Goal: Task Accomplishment & Management: Complete application form

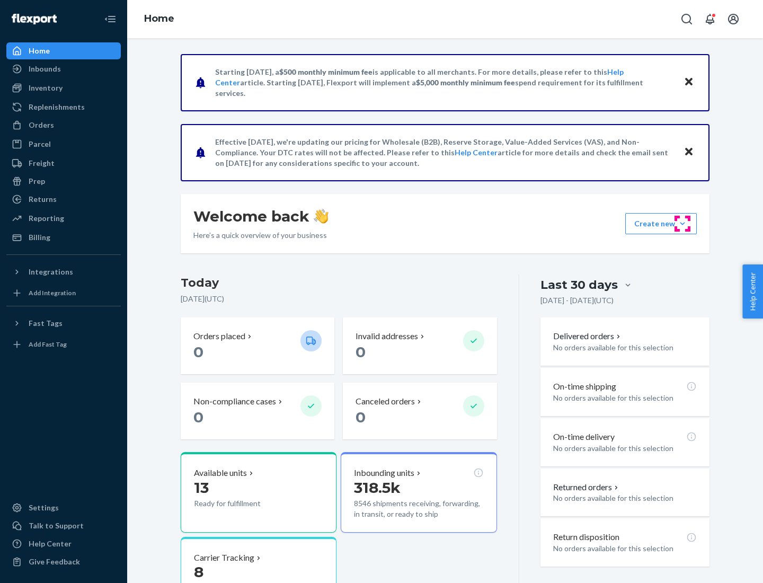
click at [682, 224] on button "Create new Create new inbound Create new order Create new product" at bounding box center [661, 223] width 72 height 21
click at [64, 69] on div "Inbounds" at bounding box center [63, 68] width 112 height 15
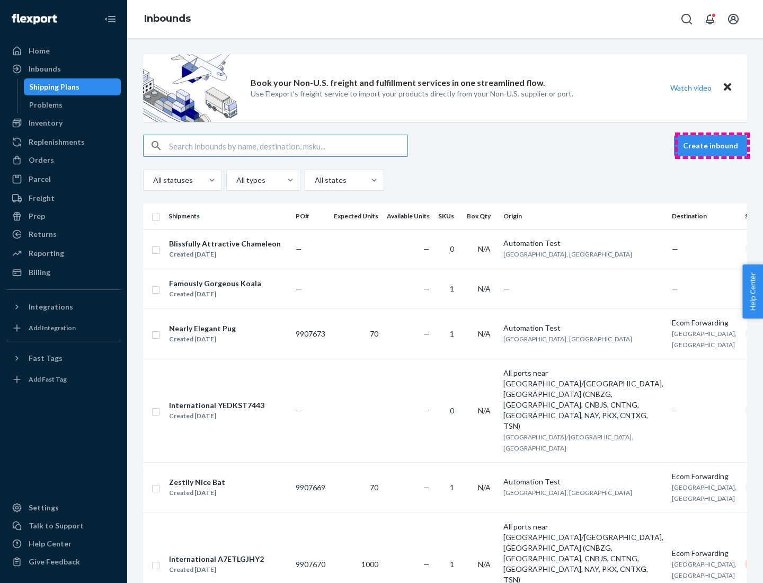
click at [712, 146] on button "Create inbound" at bounding box center [710, 145] width 73 height 21
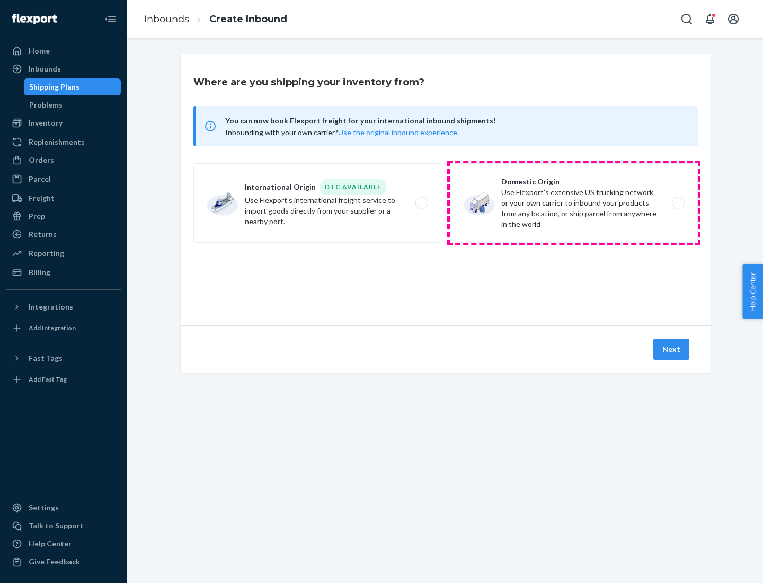
click at [574, 203] on label "Domestic Origin Use Flexport’s extensive US trucking network or your own carrie…" at bounding box center [574, 202] width 248 height 79
click at [677, 203] on input "Domestic Origin Use Flexport’s extensive US trucking network or your own carrie…" at bounding box center [680, 203] width 7 height 7
radio input "true"
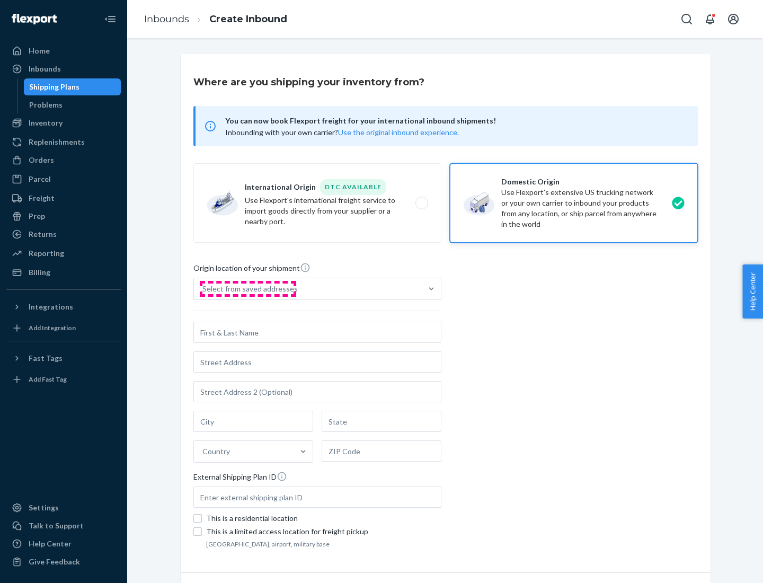
click at [247, 289] on div "Select from saved addresses" at bounding box center [249, 288] width 95 height 11
click at [203, 289] on input "Select from saved addresses" at bounding box center [202, 288] width 1 height 11
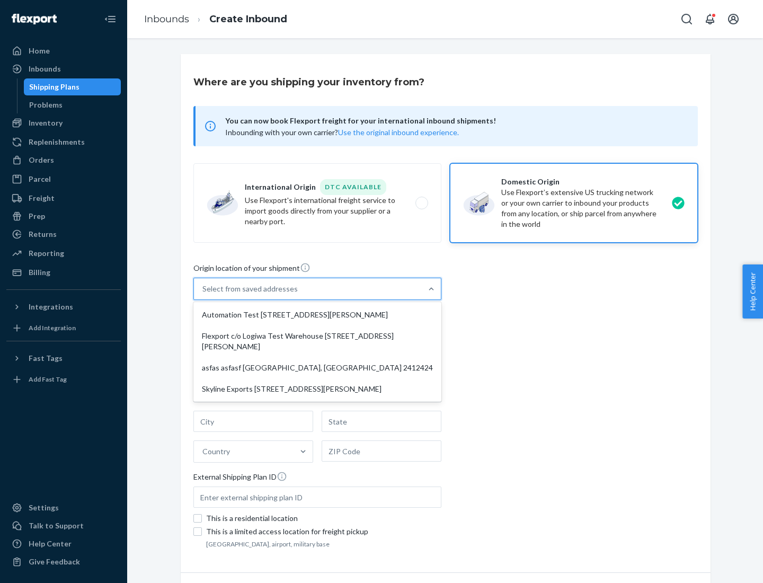
scroll to position [4, 0]
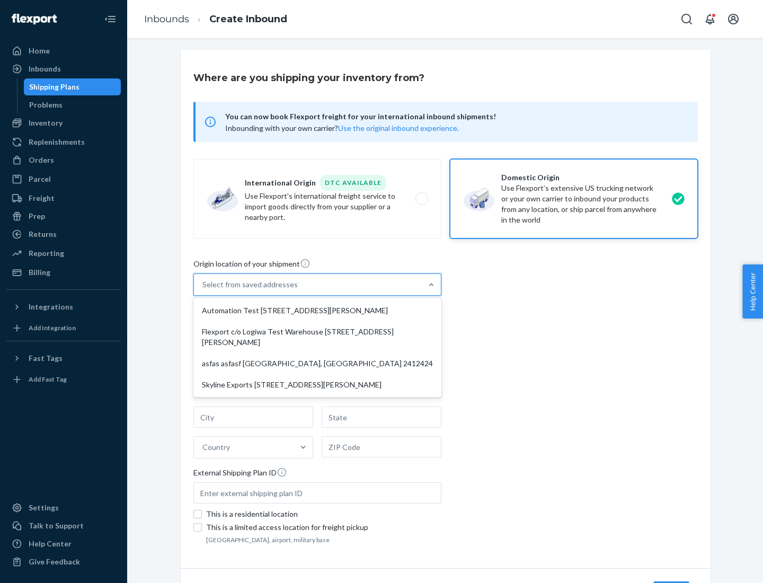
click at [317, 310] on div "Automation Test [STREET_ADDRESS][PERSON_NAME]" at bounding box center [317, 310] width 244 height 21
click at [203, 290] on input "option Automation Test [STREET_ADDRESS][PERSON_NAME] focused, 1 of 4. 4 results…" at bounding box center [202, 284] width 1 height 11
type input "Automation Test"
type input "9th Floor"
type input "[GEOGRAPHIC_DATA]"
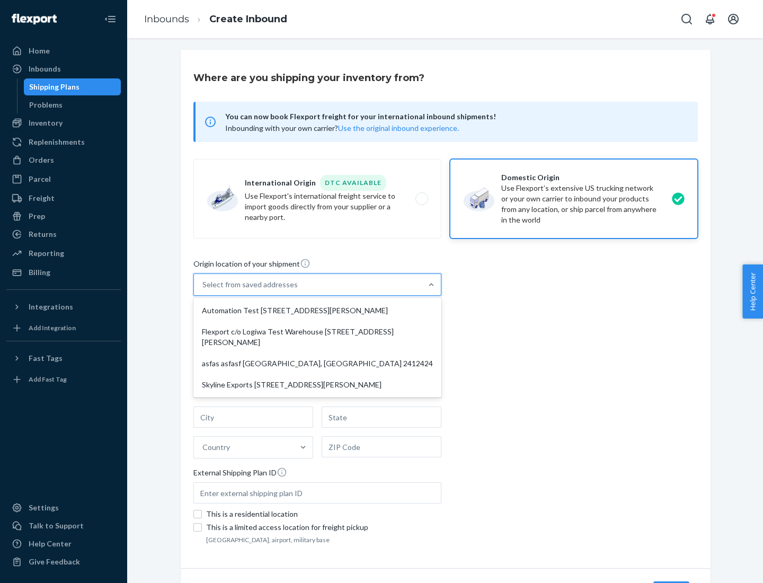
type input "CA"
type input "94104"
type input "[STREET_ADDRESS][PERSON_NAME]"
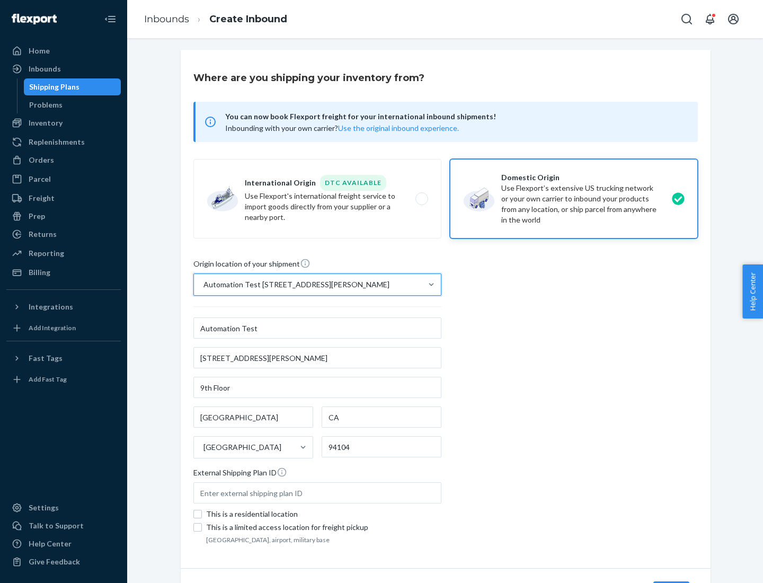
scroll to position [62, 0]
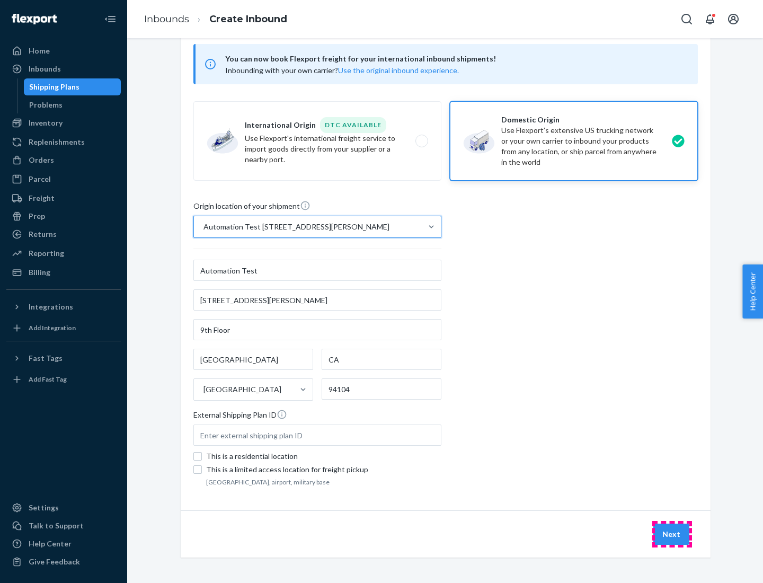
click at [672, 534] on button "Next" at bounding box center [671, 533] width 36 height 21
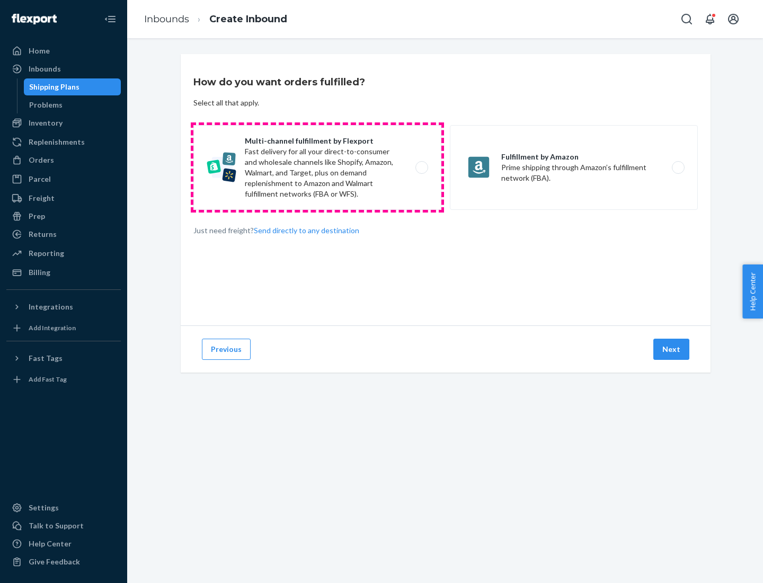
click at [317, 167] on label "Multi-channel fulfillment by Flexport Fast delivery for all your direct-to-cons…" at bounding box center [317, 167] width 248 height 85
click at [421, 167] on input "Multi-channel fulfillment by Flexport Fast delivery for all your direct-to-cons…" at bounding box center [424, 167] width 7 height 7
radio input "true"
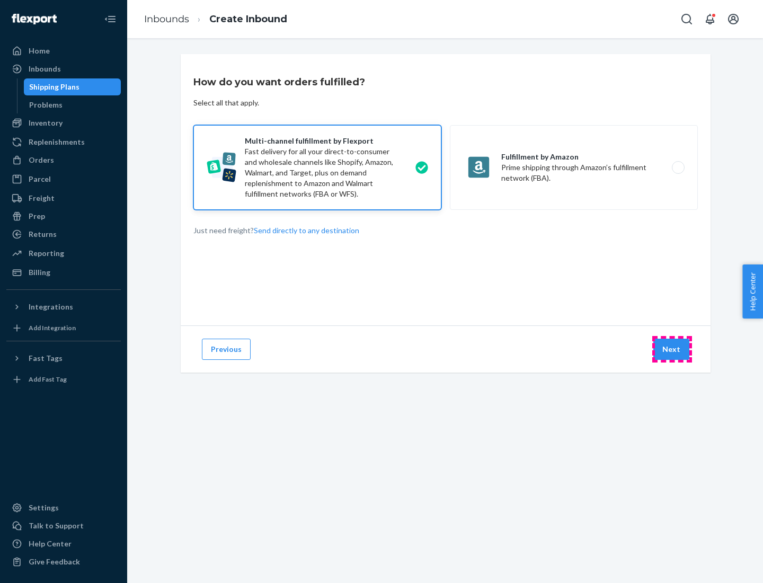
click at [672, 349] on button "Next" at bounding box center [671, 348] width 36 height 21
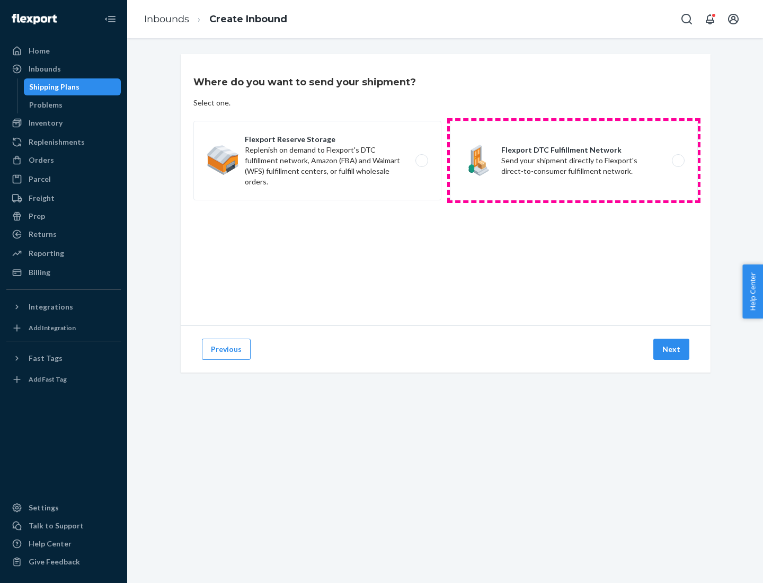
click at [574, 160] on label "Flexport DTC Fulfillment Network Send your shipment directly to Flexport's dire…" at bounding box center [574, 160] width 248 height 79
click at [677, 160] on input "Flexport DTC Fulfillment Network Send your shipment directly to Flexport's dire…" at bounding box center [680, 160] width 7 height 7
radio input "true"
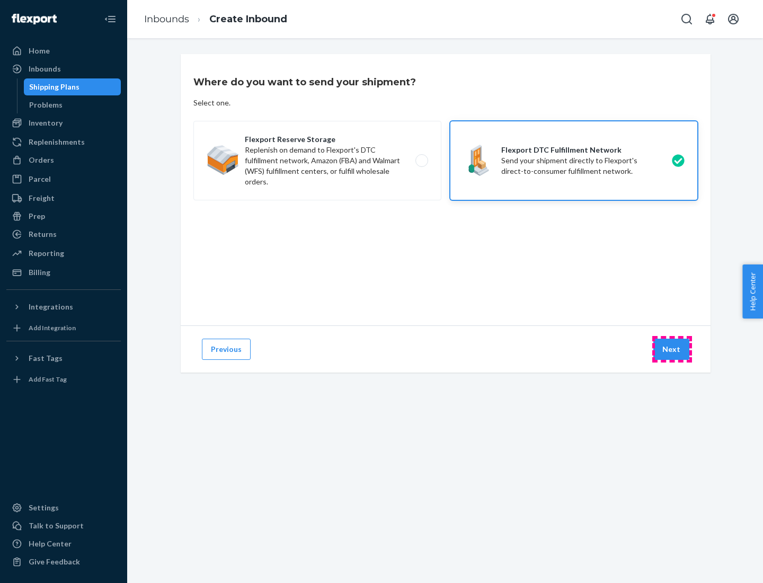
click at [672, 349] on button "Next" at bounding box center [671, 348] width 36 height 21
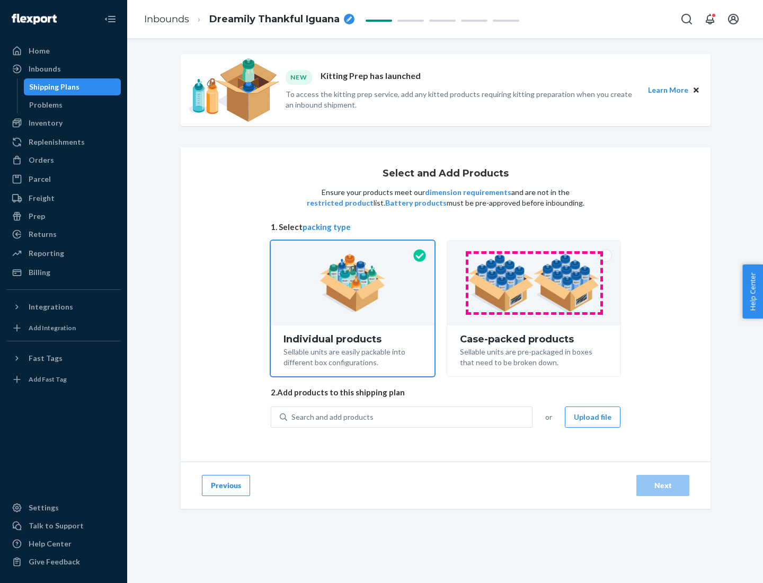
click at [534, 283] on img at bounding box center [534, 283] width 132 height 58
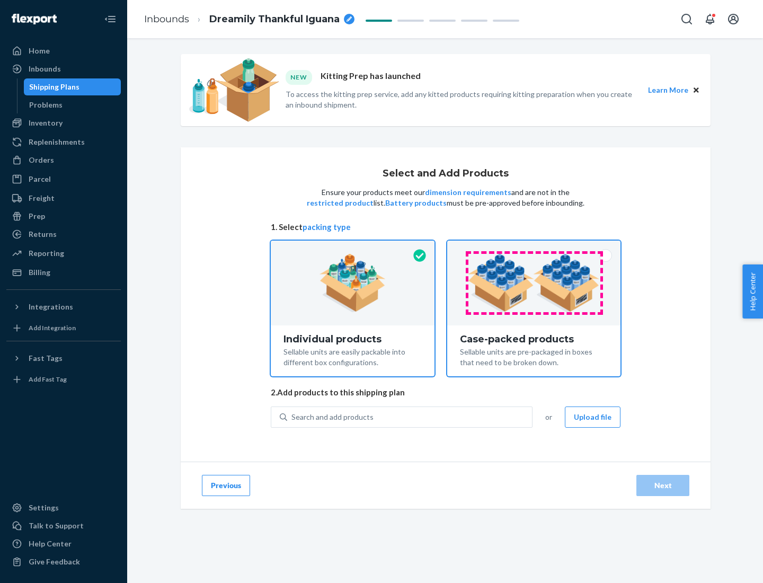
click at [534, 247] on input "Case-packed products Sellable units are pre-packaged in boxes that need to be b…" at bounding box center [533, 243] width 7 height 7
radio input "true"
radio input "false"
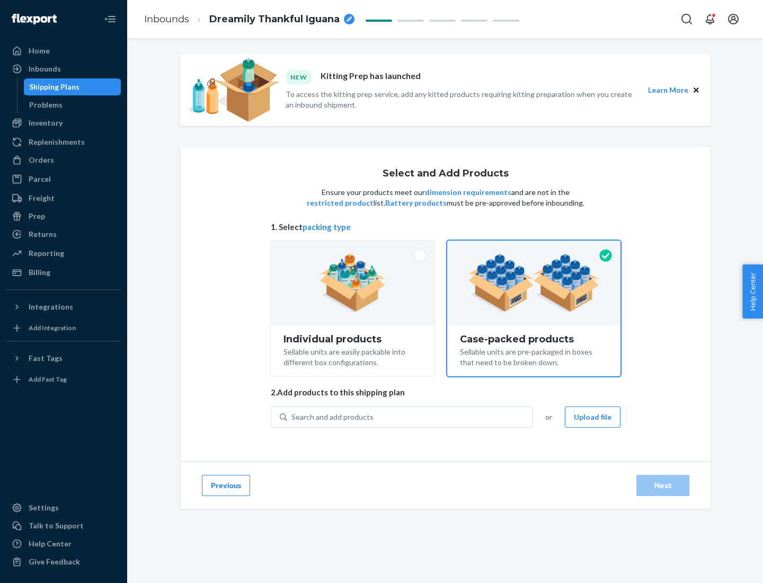
click at [410, 416] on div "Search and add products" at bounding box center [409, 416] width 245 height 19
click at [292, 416] on input "Search and add products" at bounding box center [291, 417] width 1 height 11
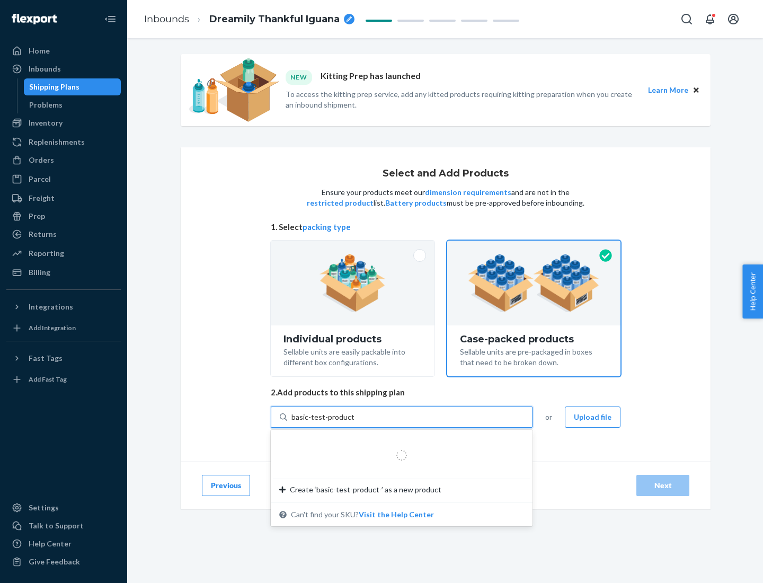
type input "basic-test-product-1"
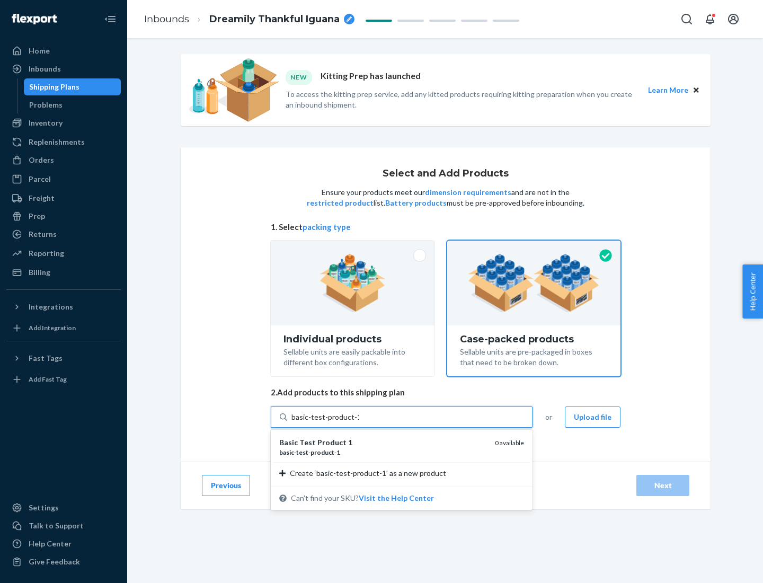
click at [383, 452] on div "basic - test - product - 1" at bounding box center [382, 452] width 207 height 9
click at [359, 422] on input "basic-test-product-1" at bounding box center [325, 417] width 68 height 11
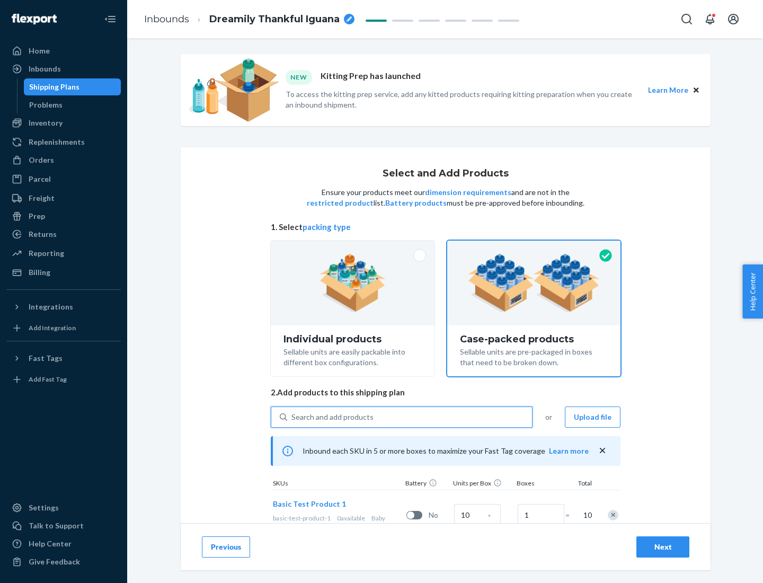
scroll to position [38, 0]
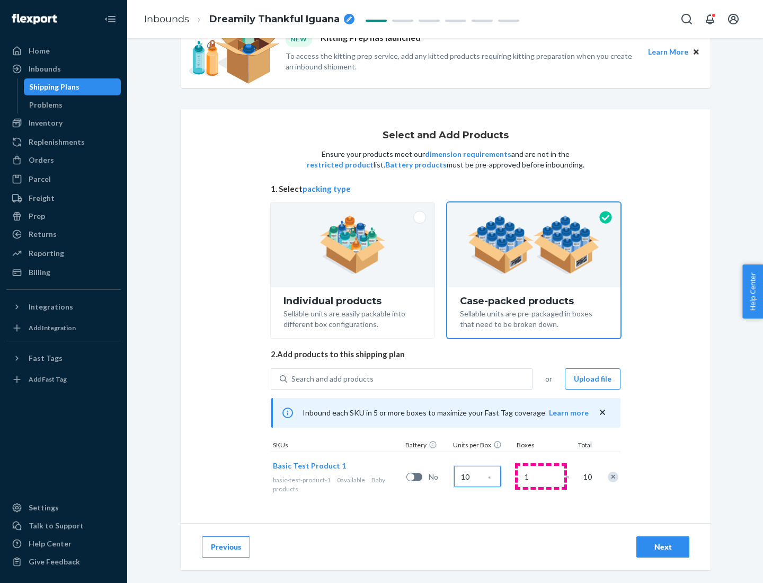
type input "10"
type input "7"
click at [663, 547] on div "Next" at bounding box center [662, 546] width 35 height 11
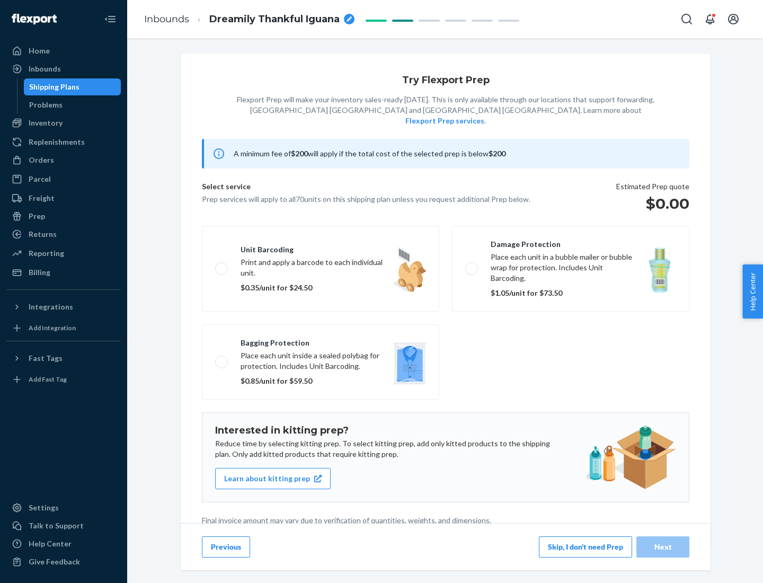
scroll to position [3, 0]
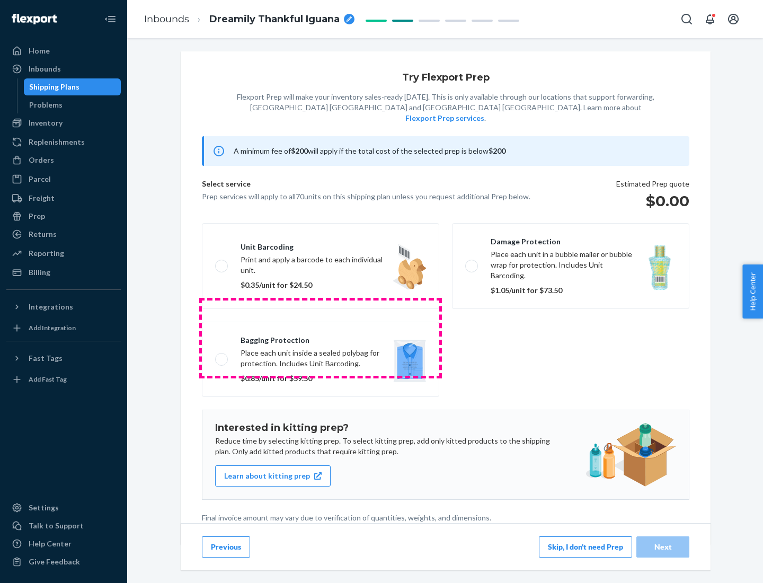
click at [320, 337] on label "Bagging protection Place each unit inside a sealed polybag for protection. Incl…" at bounding box center [320, 359] width 237 height 75
click at [222, 355] on input "Bagging protection Place each unit inside a sealed polybag for protection. Incl…" at bounding box center [218, 358] width 7 height 7
checkbox input "true"
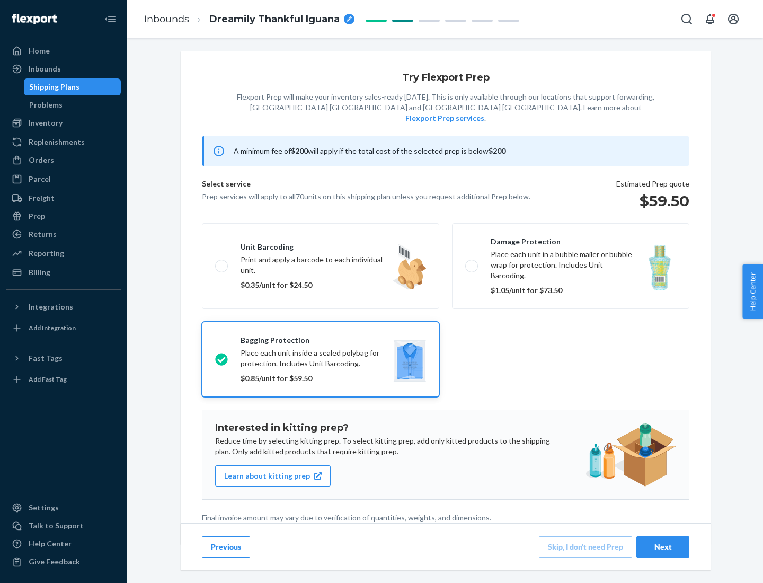
click at [663, 546] on div "Next" at bounding box center [662, 546] width 35 height 11
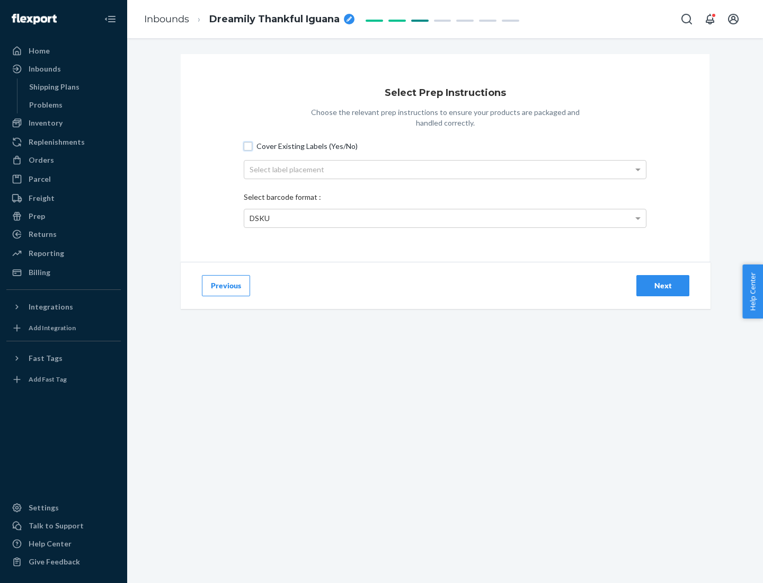
click at [248, 146] on input "Cover Existing Labels (Yes/No)" at bounding box center [248, 146] width 8 height 8
checkbox input "true"
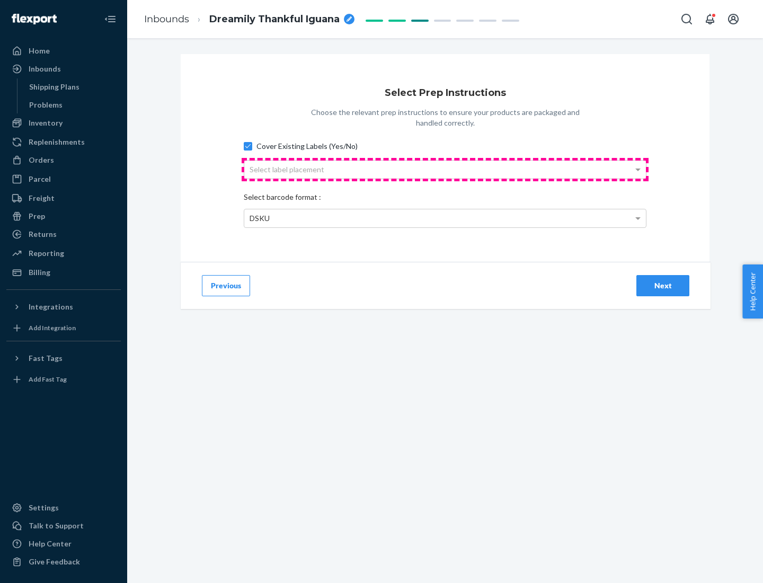
click at [445, 169] on div "Select label placement" at bounding box center [444, 169] width 401 height 18
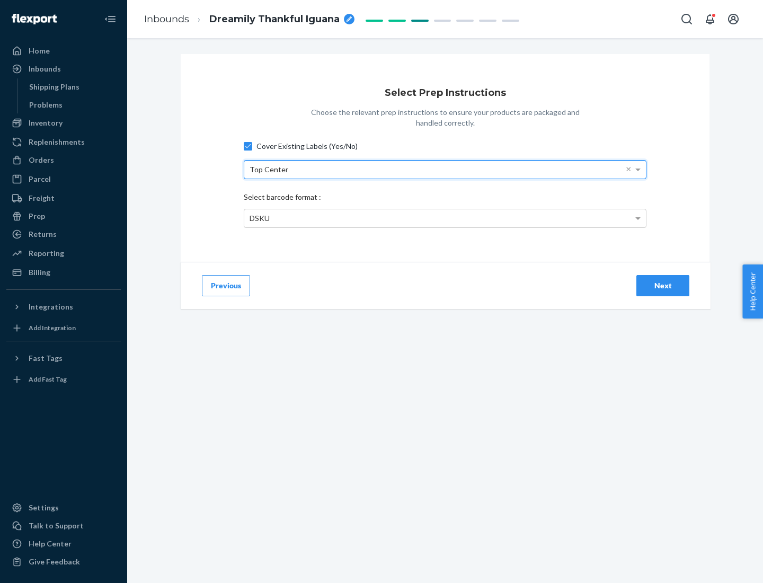
click at [445, 218] on div "DSKU" at bounding box center [444, 218] width 401 height 18
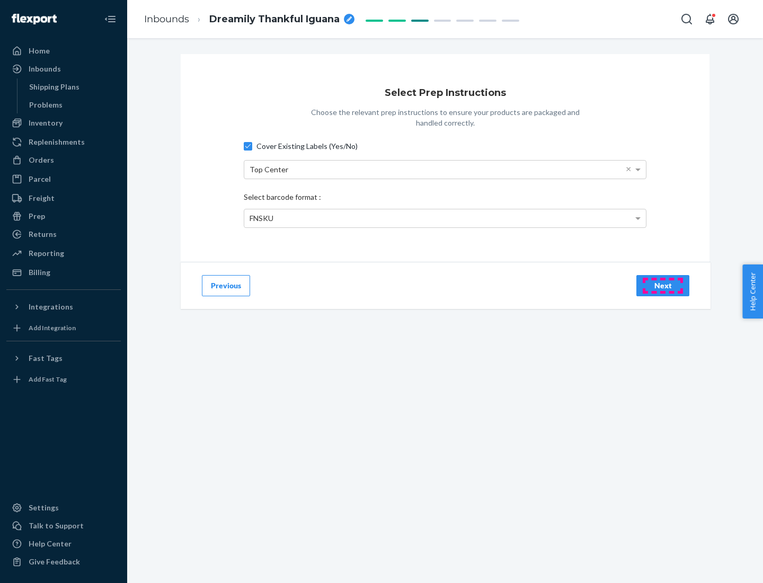
click at [663, 285] on div "Next" at bounding box center [662, 285] width 35 height 11
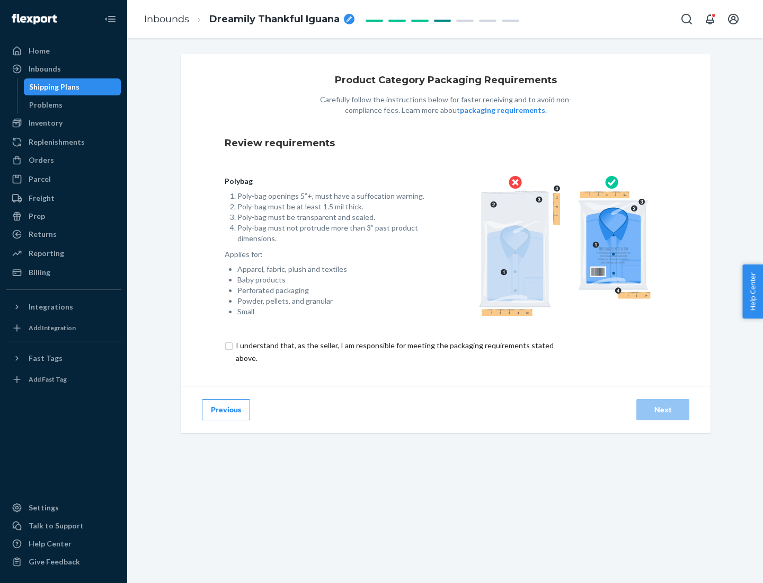
click at [394, 351] on input "checkbox" at bounding box center [401, 351] width 352 height 25
checkbox input "true"
click at [663, 409] on div "Next" at bounding box center [662, 409] width 35 height 11
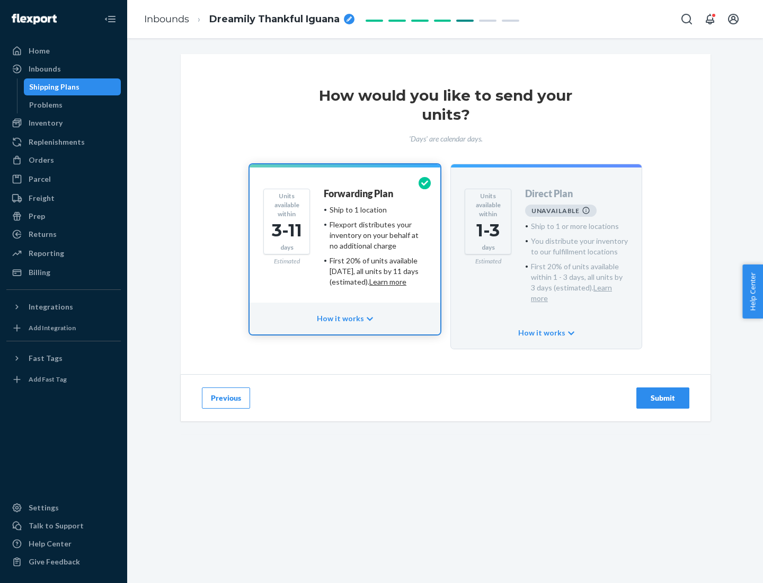
click at [359, 193] on h4 "Forwarding Plan" at bounding box center [358, 194] width 69 height 11
click at [663, 392] on div "Submit" at bounding box center [662, 397] width 35 height 11
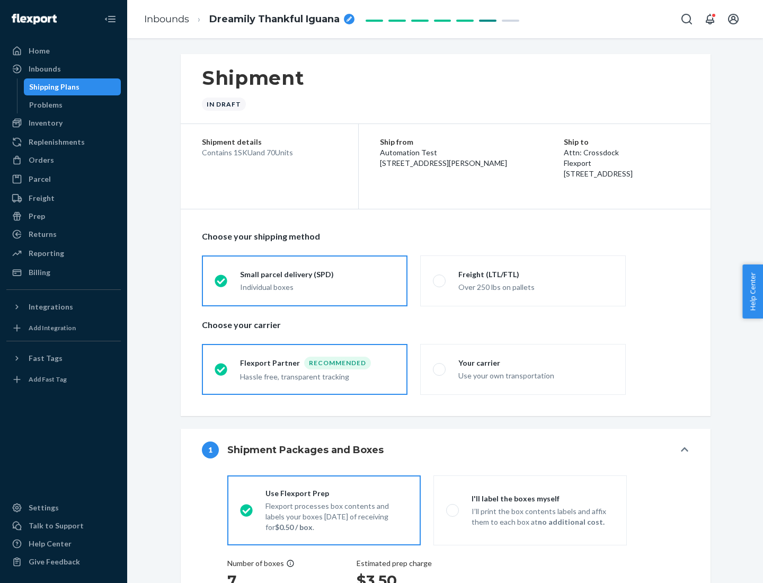
radio input "true"
radio input "false"
radio input "true"
radio input "false"
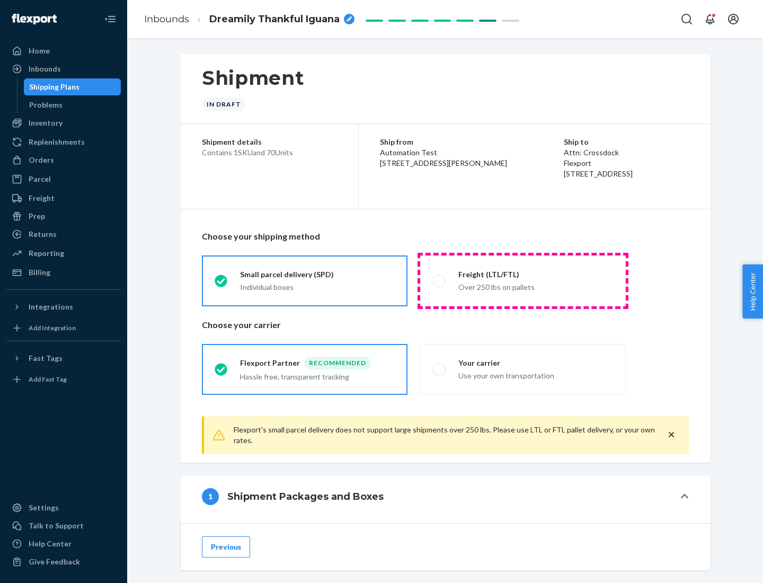
click at [523, 280] on div "Over 250 lbs on pallets" at bounding box center [535, 286] width 155 height 13
click at [440, 280] on input "Freight (LTL/FTL) Over 250 lbs on pallets" at bounding box center [436, 280] width 7 height 7
radio input "true"
radio input "false"
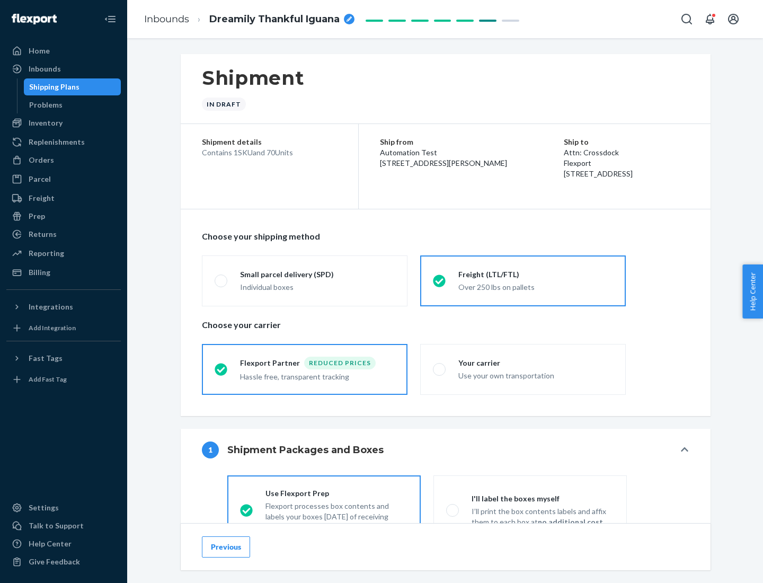
scroll to position [59, 0]
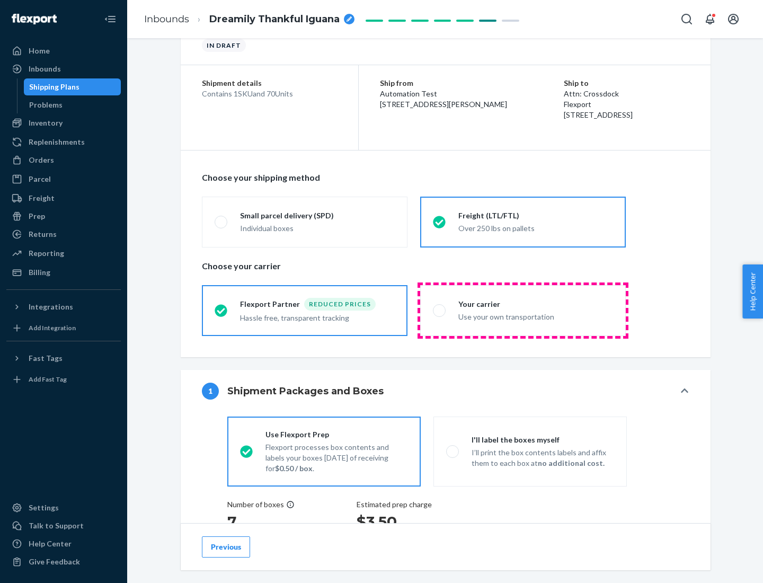
click at [523, 310] on div "Use your own transportation" at bounding box center [535, 315] width 155 height 13
click at [440, 310] on input "Your carrier Use your own transportation" at bounding box center [436, 310] width 7 height 7
radio input "true"
radio input "false"
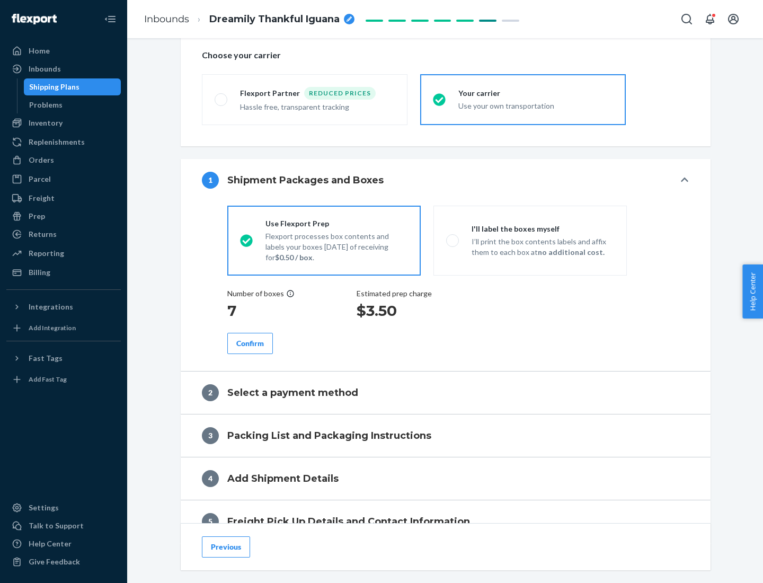
scroll to position [200, 0]
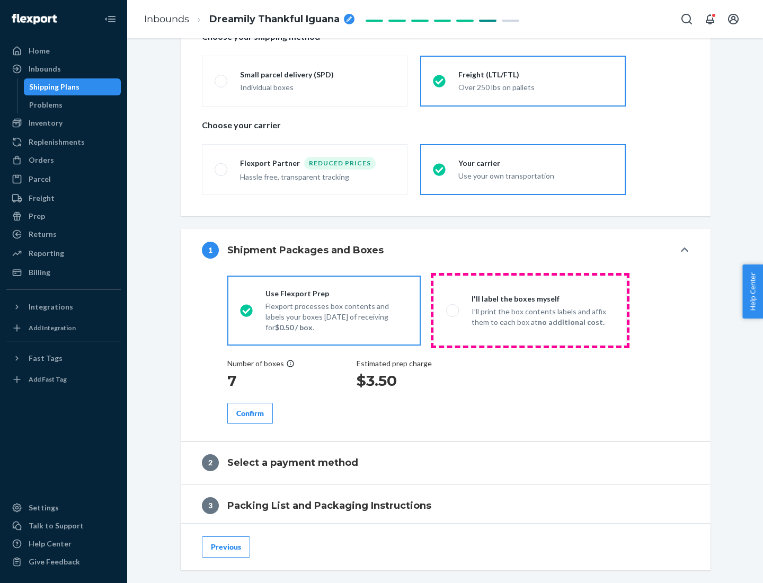
click at [530, 310] on p "I’ll print the box contents labels and affix them to each box at no additional …" at bounding box center [542, 316] width 142 height 21
click at [453, 310] on input "I'll label the boxes myself I’ll print the box contents labels and affix them t…" at bounding box center [449, 310] width 7 height 7
radio input "true"
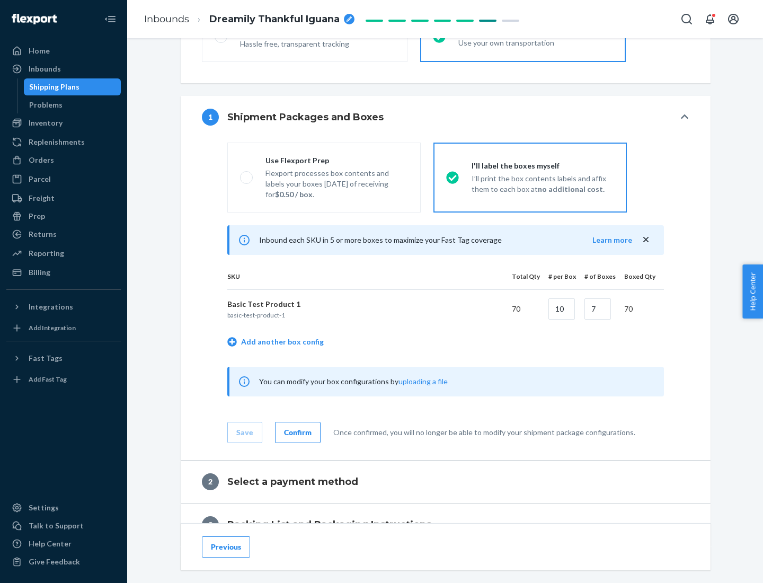
scroll to position [183, 0]
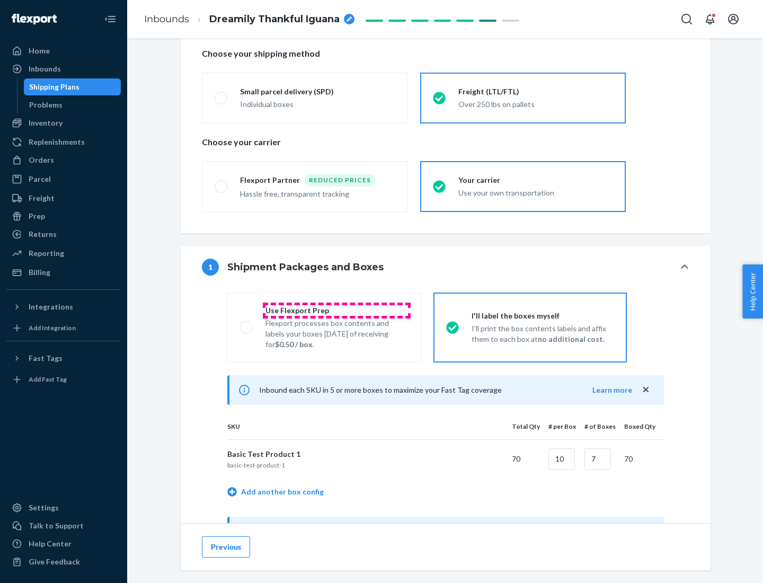
click at [336, 310] on div "Use Flexport Prep" at bounding box center [336, 310] width 142 height 11
click at [247, 324] on input "Use Flexport Prep Flexport processes box contents and labels your boxes [DATE] …" at bounding box center [243, 327] width 7 height 7
radio input "true"
radio input "false"
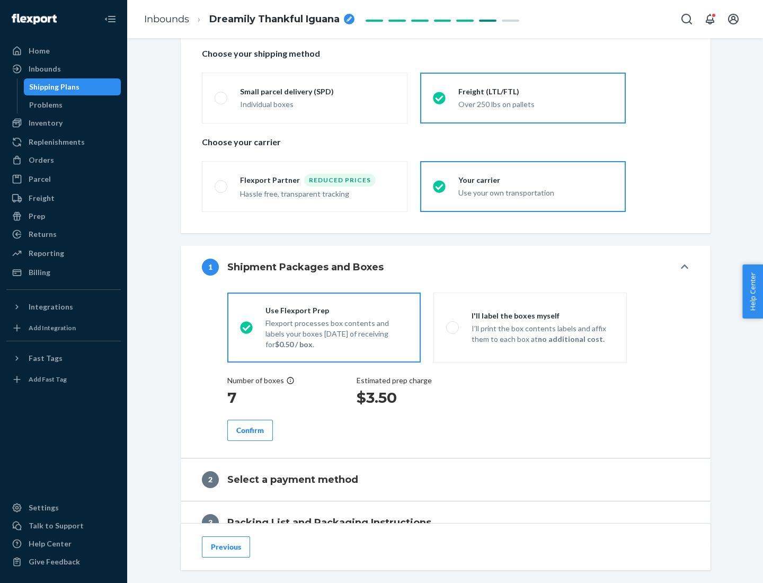
scroll to position [302, 0]
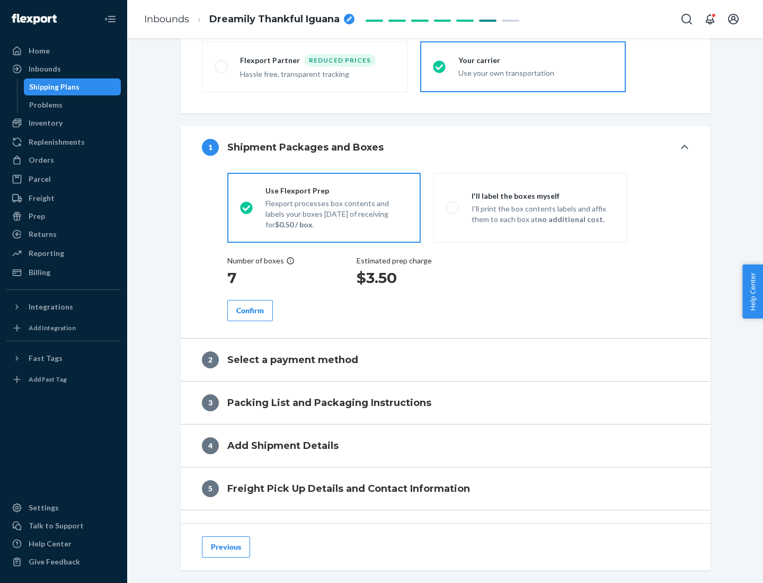
click at [250, 310] on div "Confirm" at bounding box center [250, 310] width 28 height 11
radio input "false"
